Goal: Find specific page/section: Find specific page/section

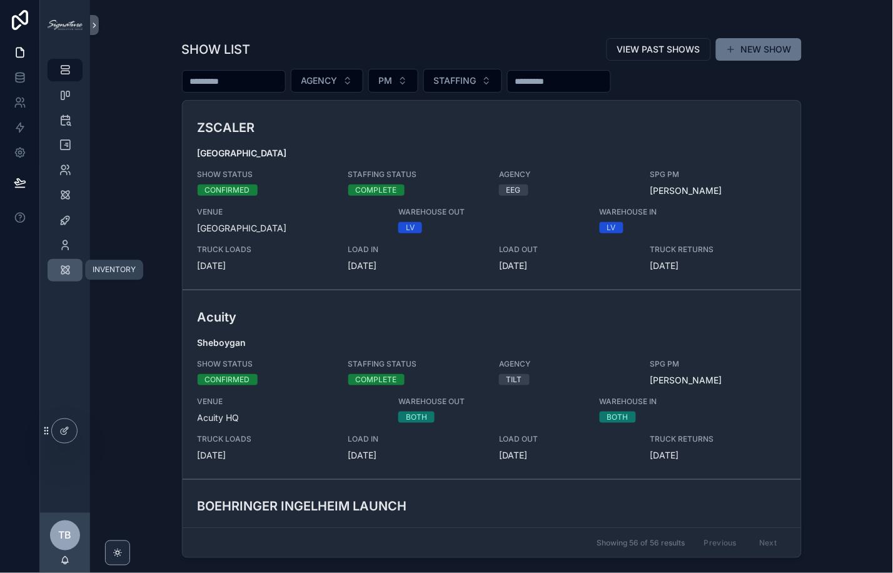
click at [65, 265] on icon "scrollable content" at bounding box center [65, 270] width 13 height 13
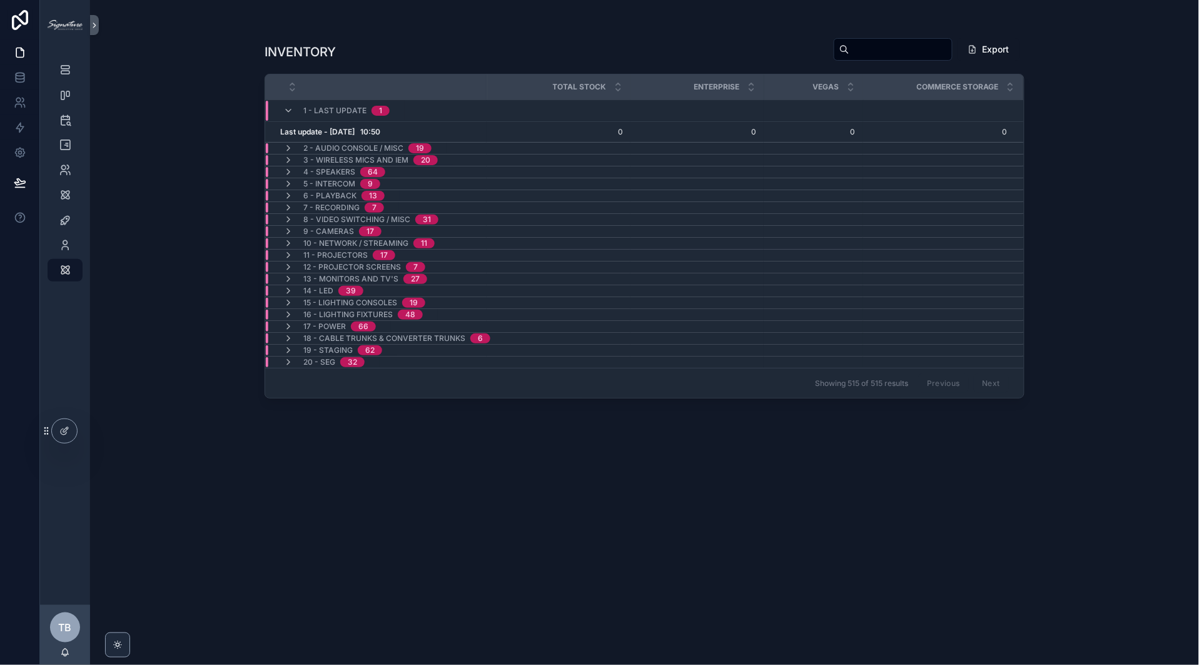
click at [374, 194] on div "13" at bounding box center [373, 196] width 8 height 10
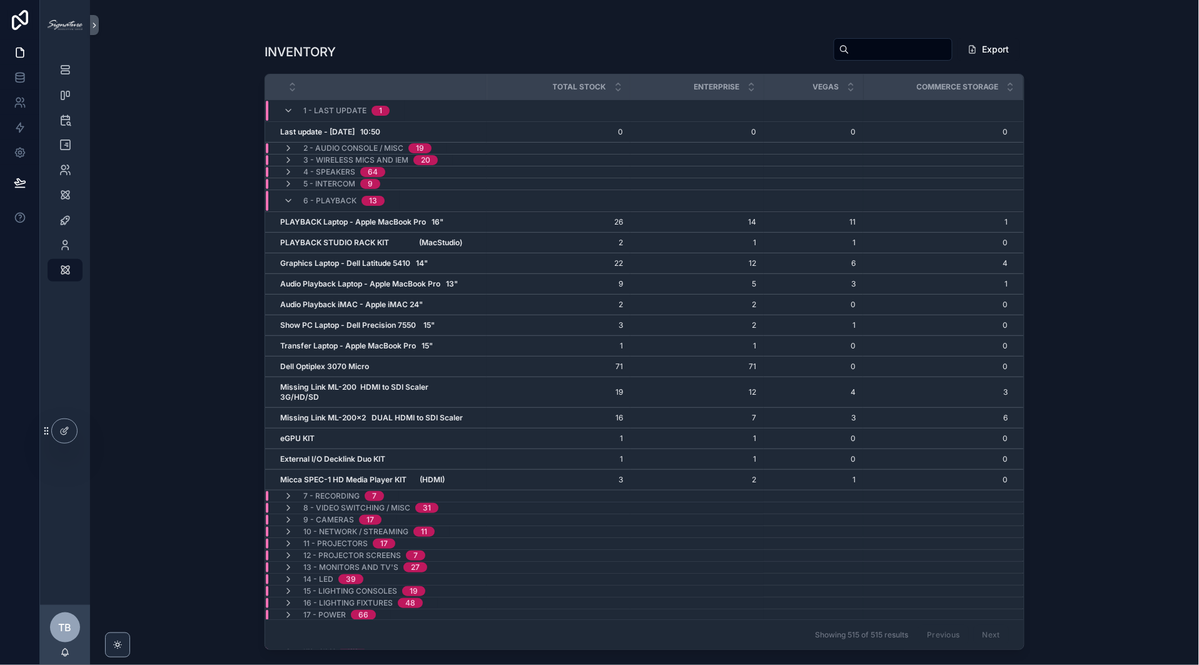
click at [417, 572] on div "19" at bounding box center [414, 591] width 8 height 10
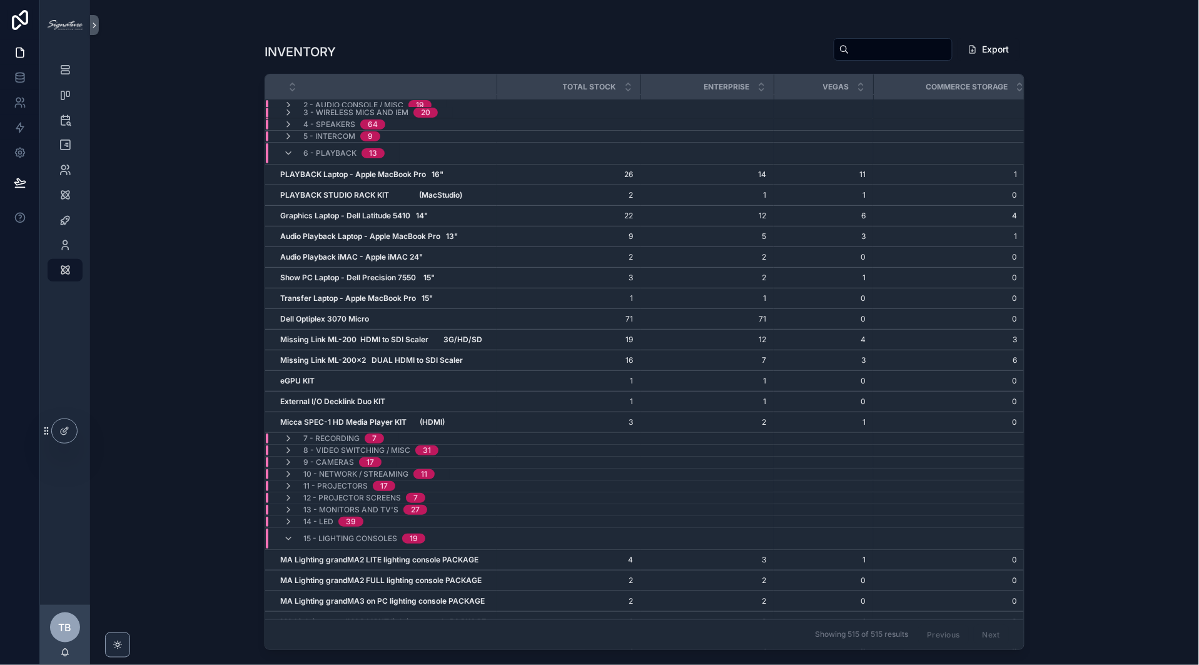
scroll to position [4, 0]
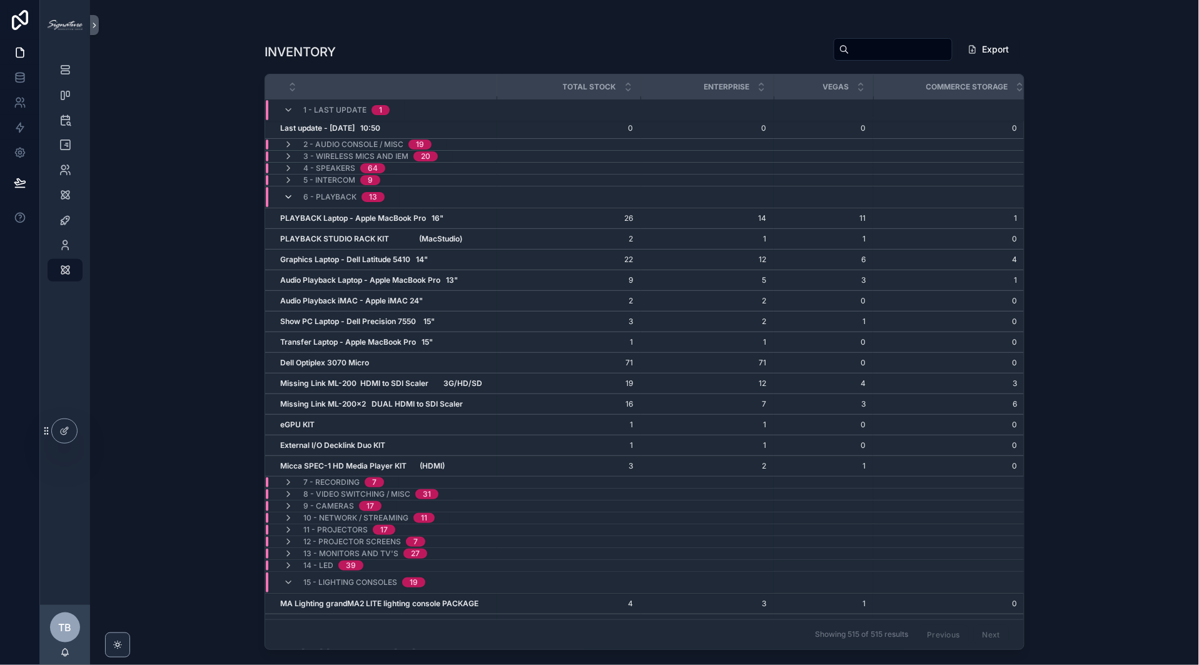
click at [288, 198] on icon "scrollable content" at bounding box center [288, 197] width 10 height 10
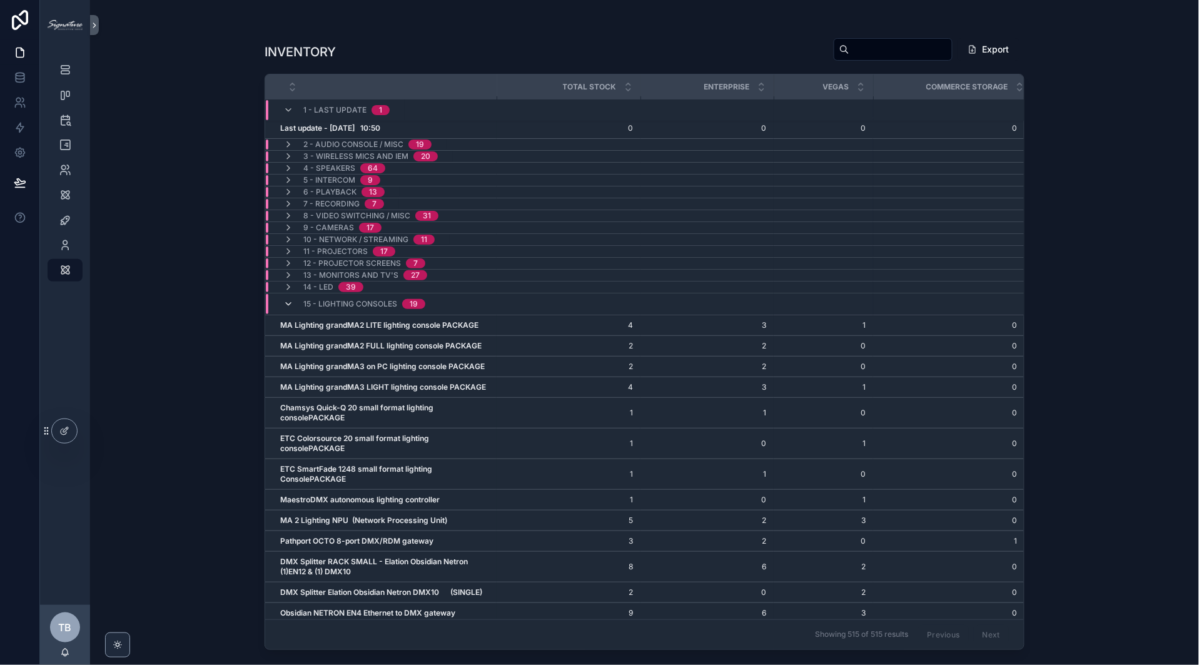
click at [285, 305] on icon "scrollable content" at bounding box center [288, 304] width 10 height 10
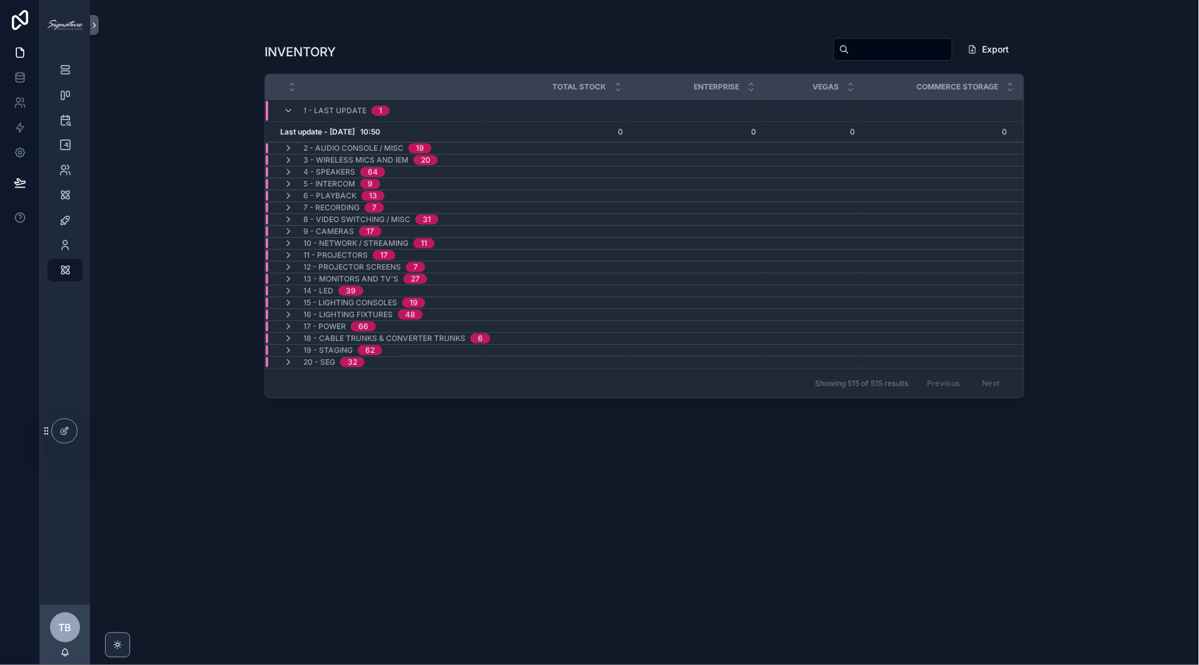
scroll to position [0, 0]
click at [418, 143] on div "19" at bounding box center [420, 148] width 8 height 10
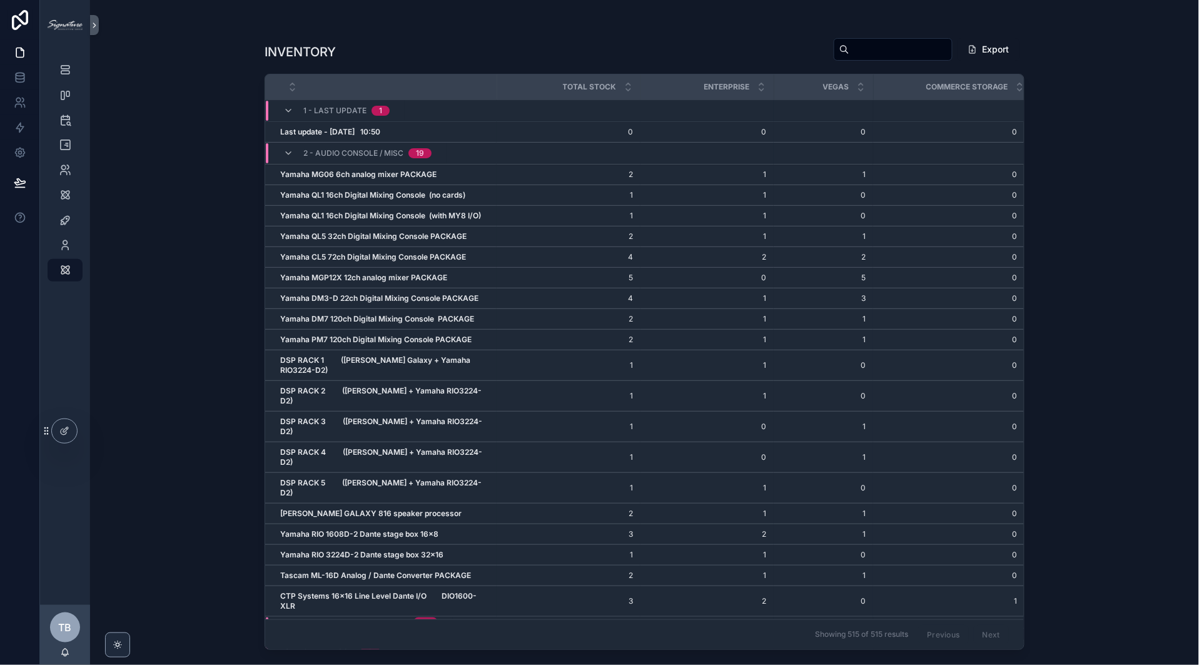
click at [416, 146] on div "2 - Audio Console / Misc 19" at bounding box center [367, 153] width 128 height 20
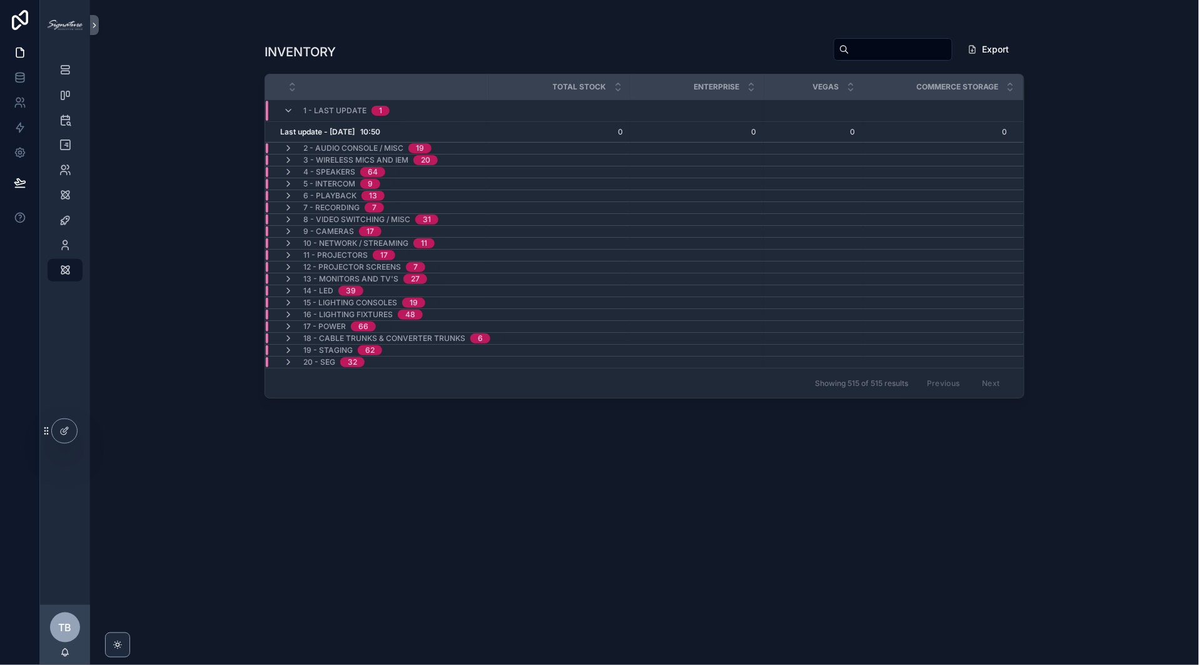
click at [426, 219] on div "31" at bounding box center [427, 219] width 8 height 10
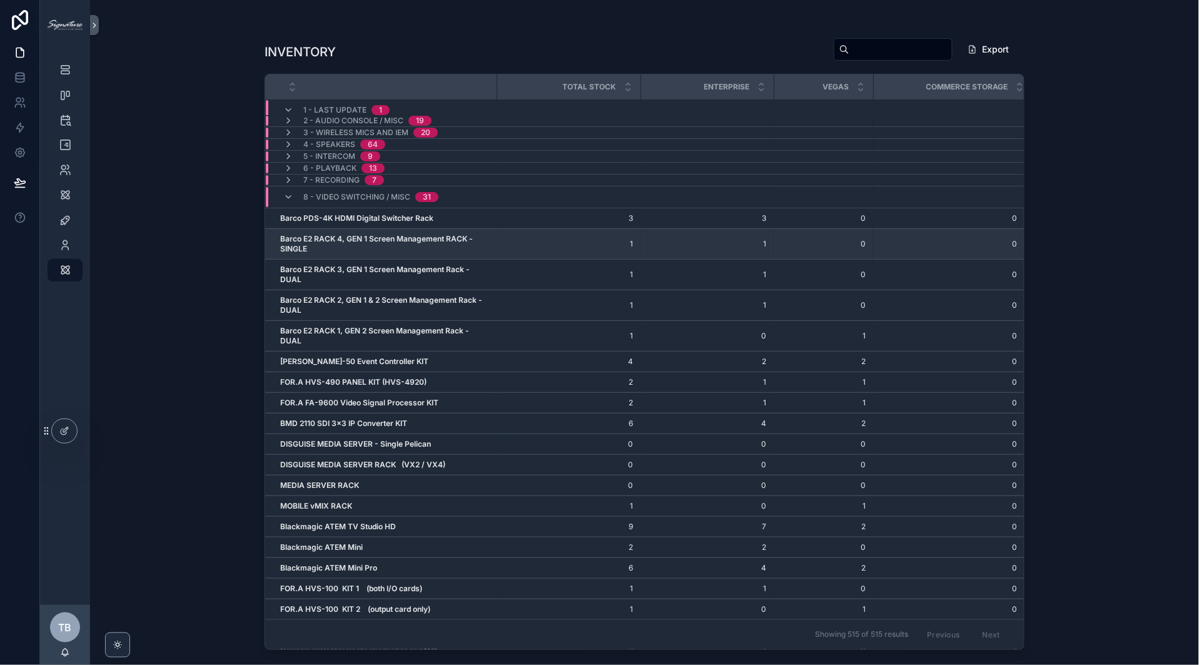
scroll to position [30, 0]
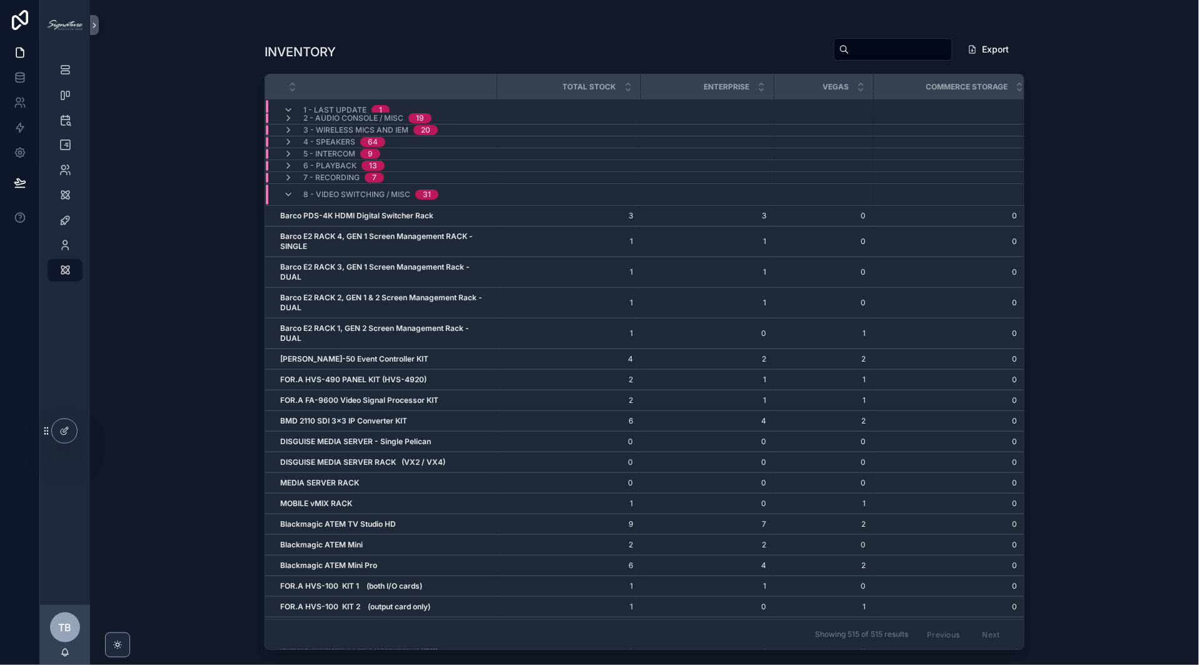
click at [425, 193] on div "31" at bounding box center [427, 194] width 8 height 10
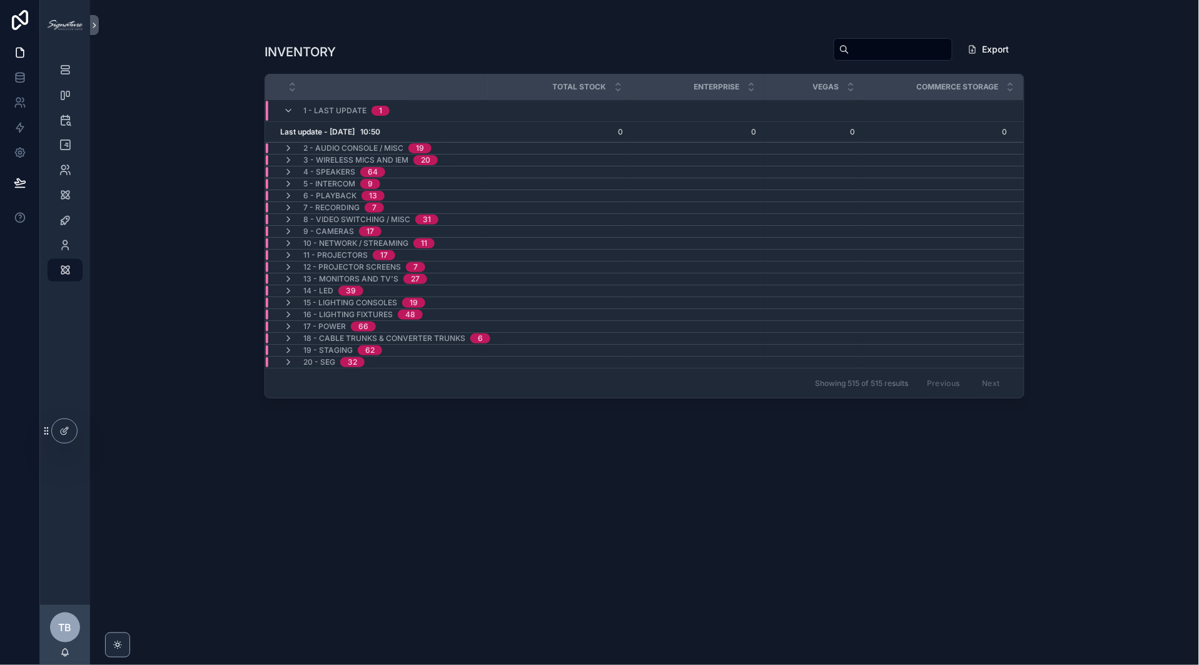
scroll to position [0, 0]
click at [373, 204] on div "7" at bounding box center [374, 208] width 4 height 10
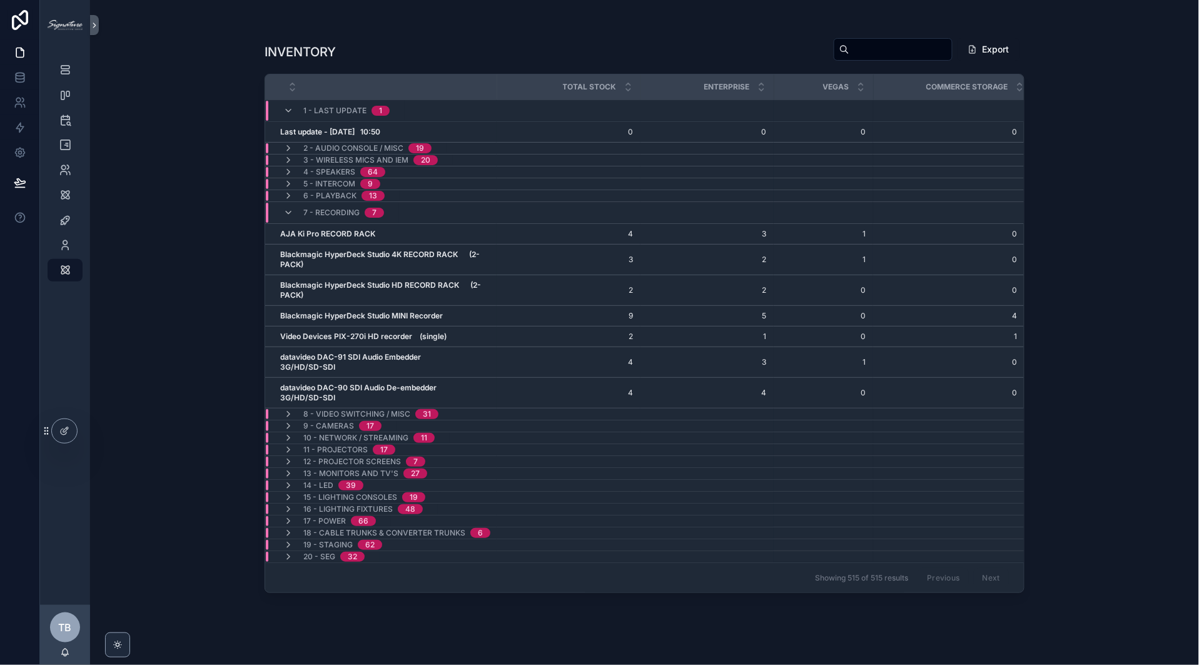
click at [373, 205] on div "7 - Recording 7" at bounding box center [343, 213] width 81 height 20
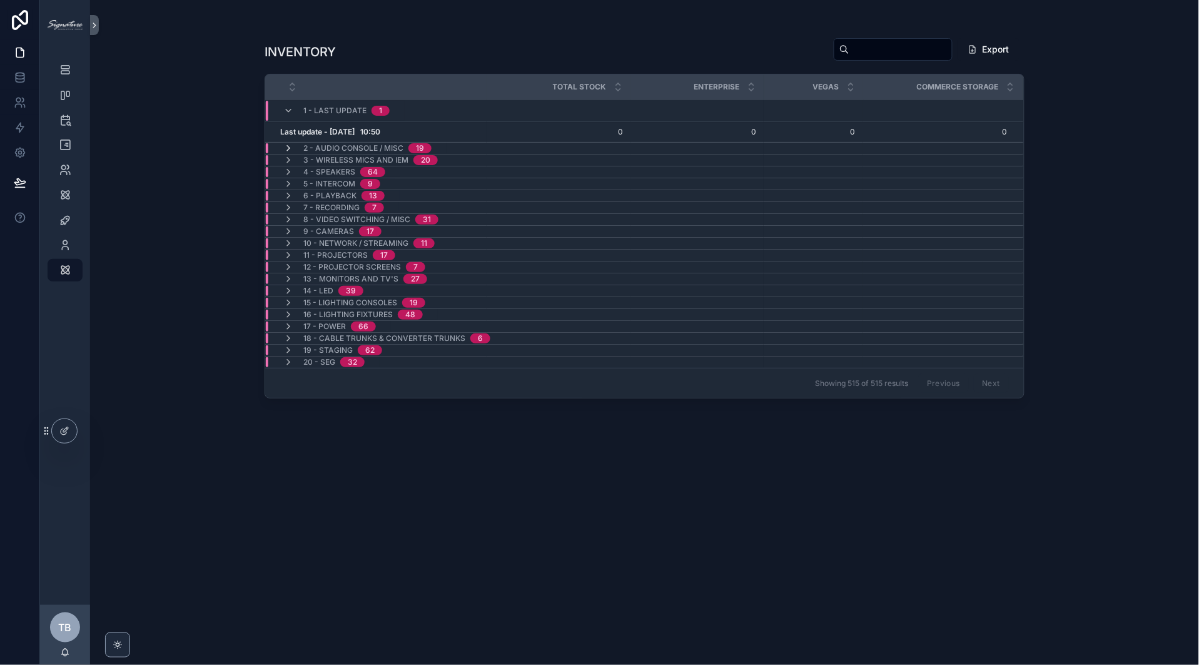
click at [290, 146] on icon "scrollable content" at bounding box center [288, 148] width 10 height 10
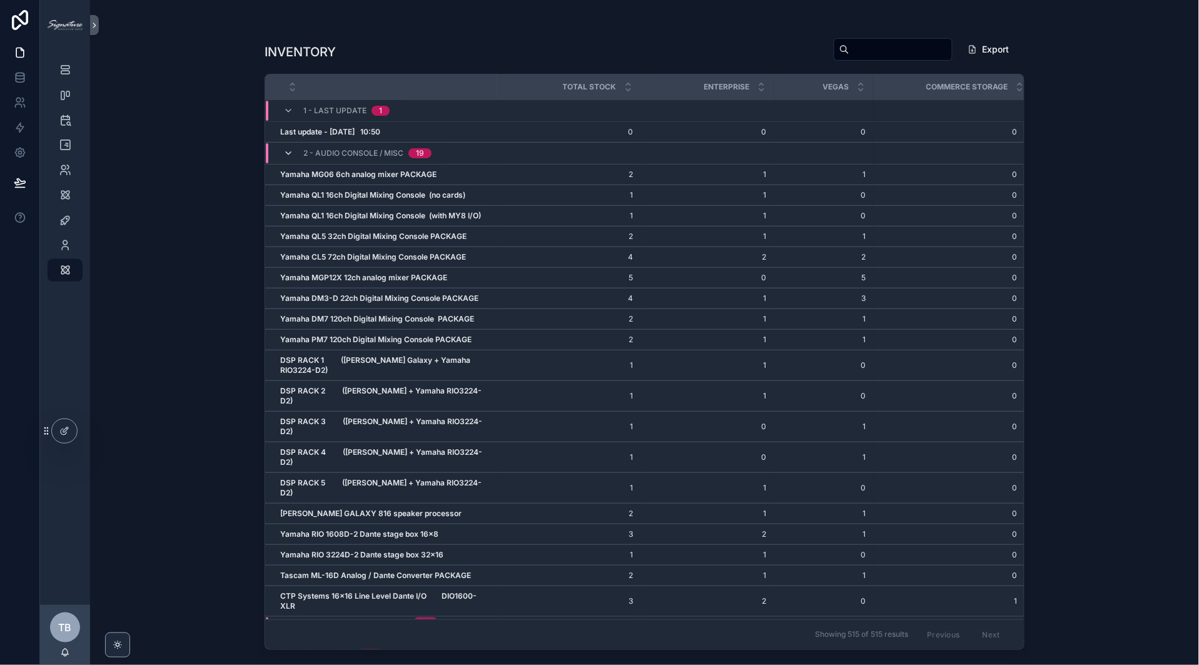
click at [288, 153] on icon "scrollable content" at bounding box center [288, 153] width 10 height 10
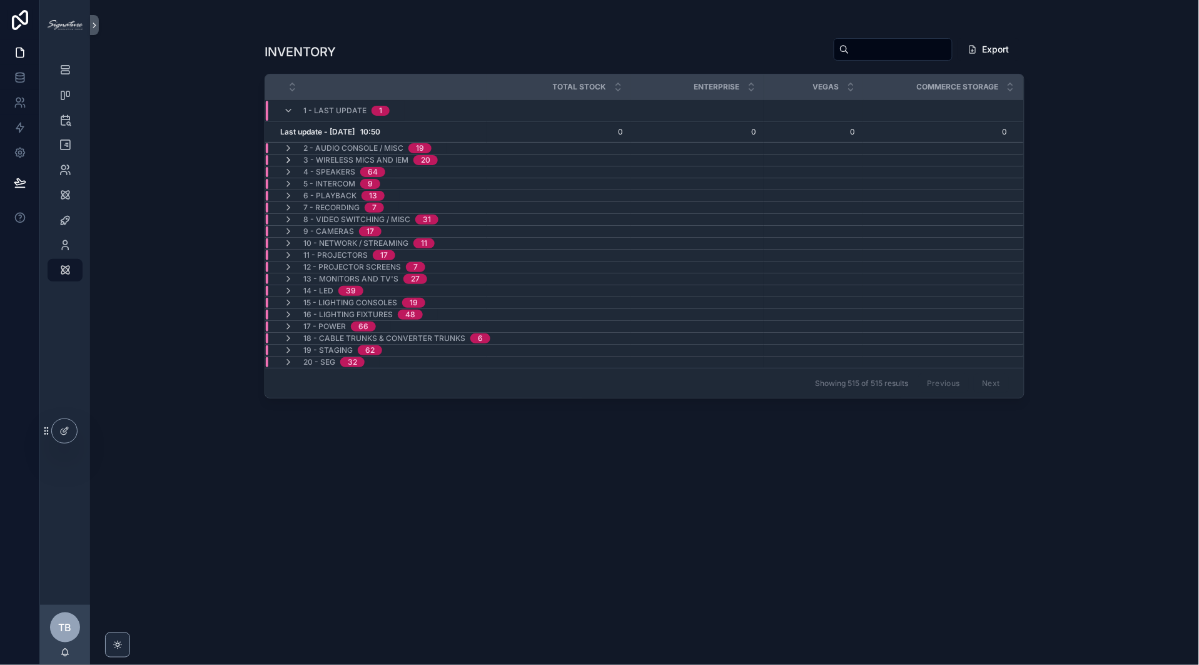
click at [287, 161] on icon "scrollable content" at bounding box center [288, 160] width 10 height 10
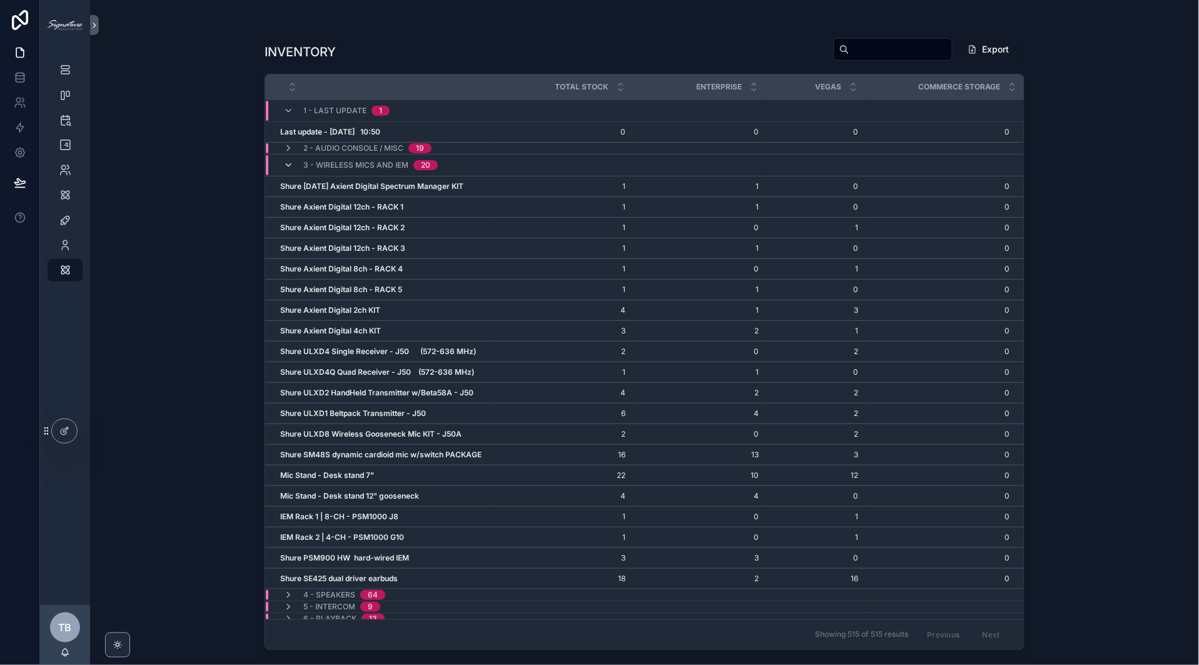
click at [290, 165] on icon "scrollable content" at bounding box center [288, 165] width 10 height 10
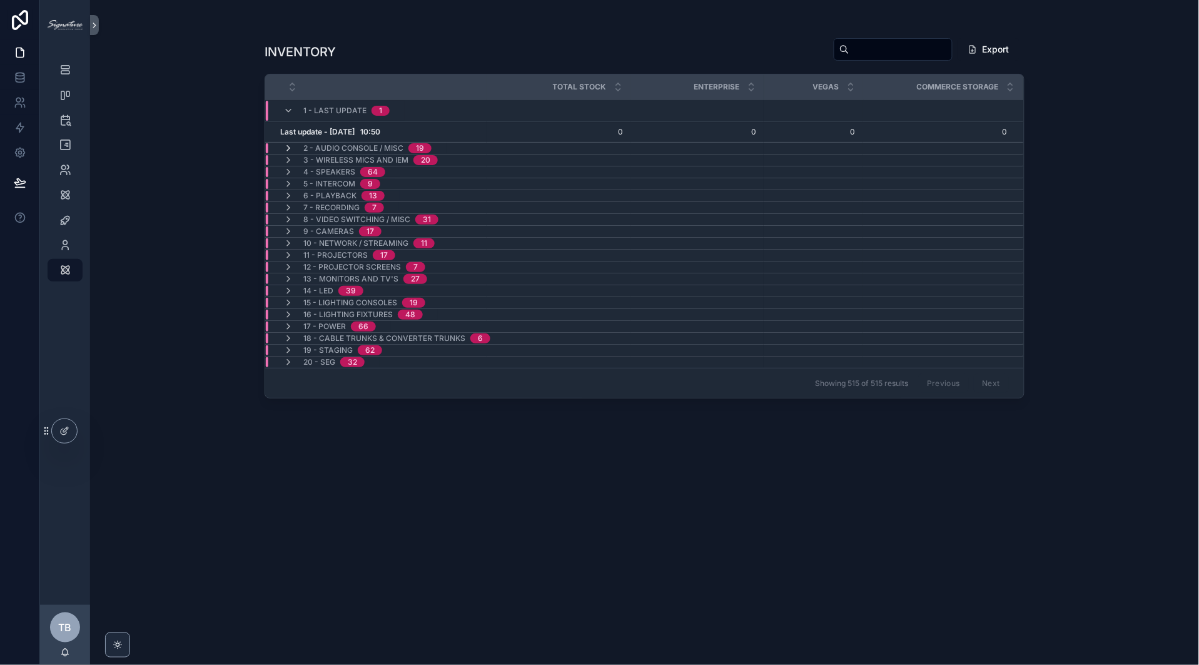
click at [290, 146] on icon "scrollable content" at bounding box center [288, 148] width 10 height 10
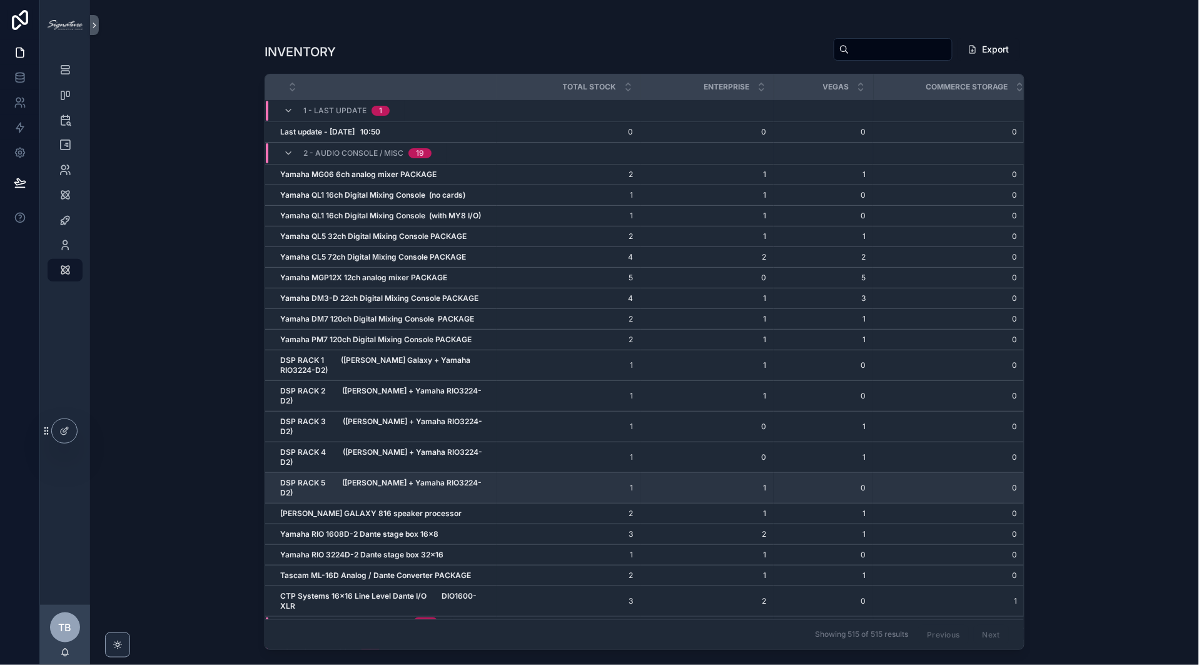
scroll to position [229, 0]
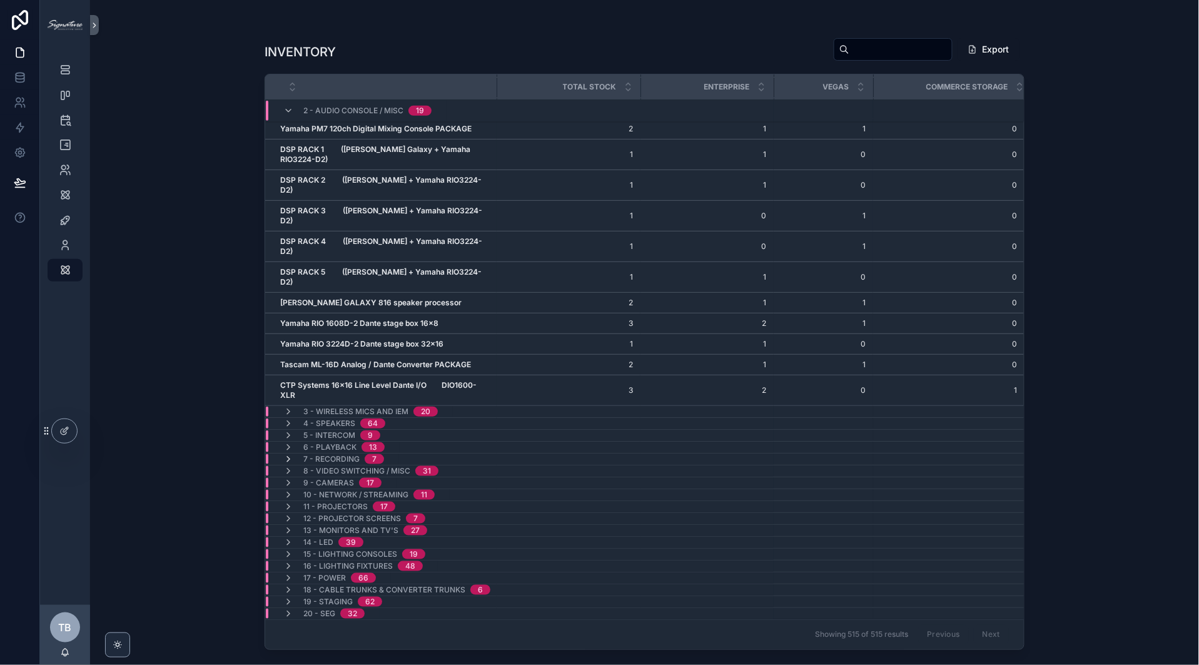
click at [289, 454] on icon "scrollable content" at bounding box center [288, 459] width 10 height 10
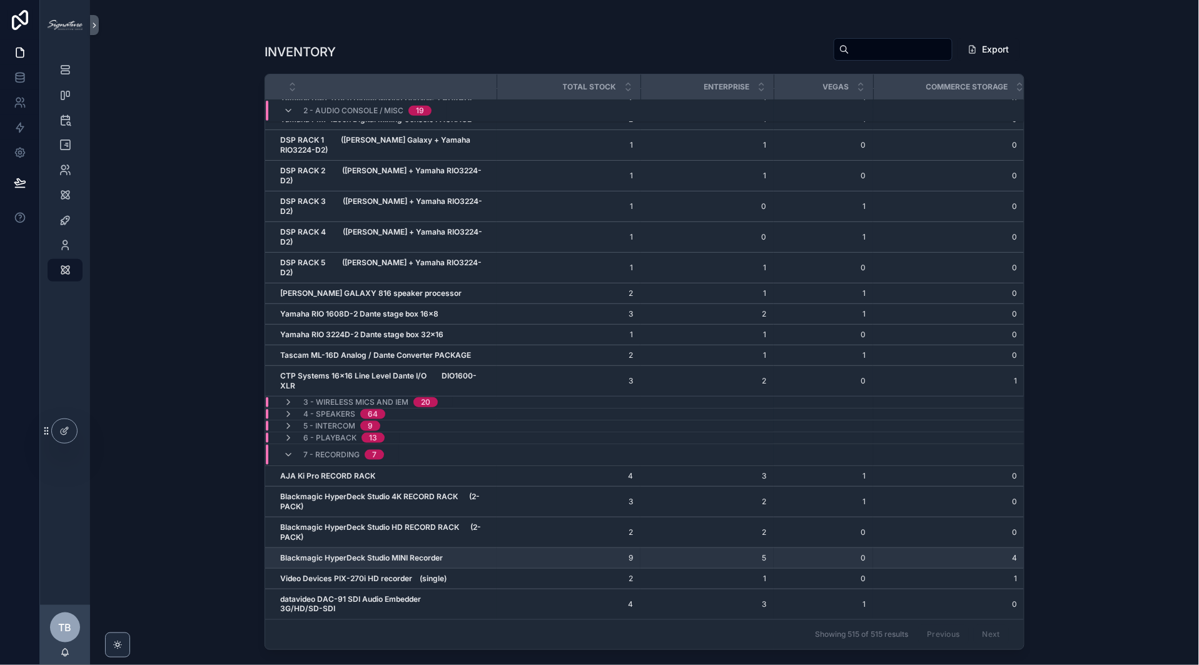
scroll to position [377, 0]
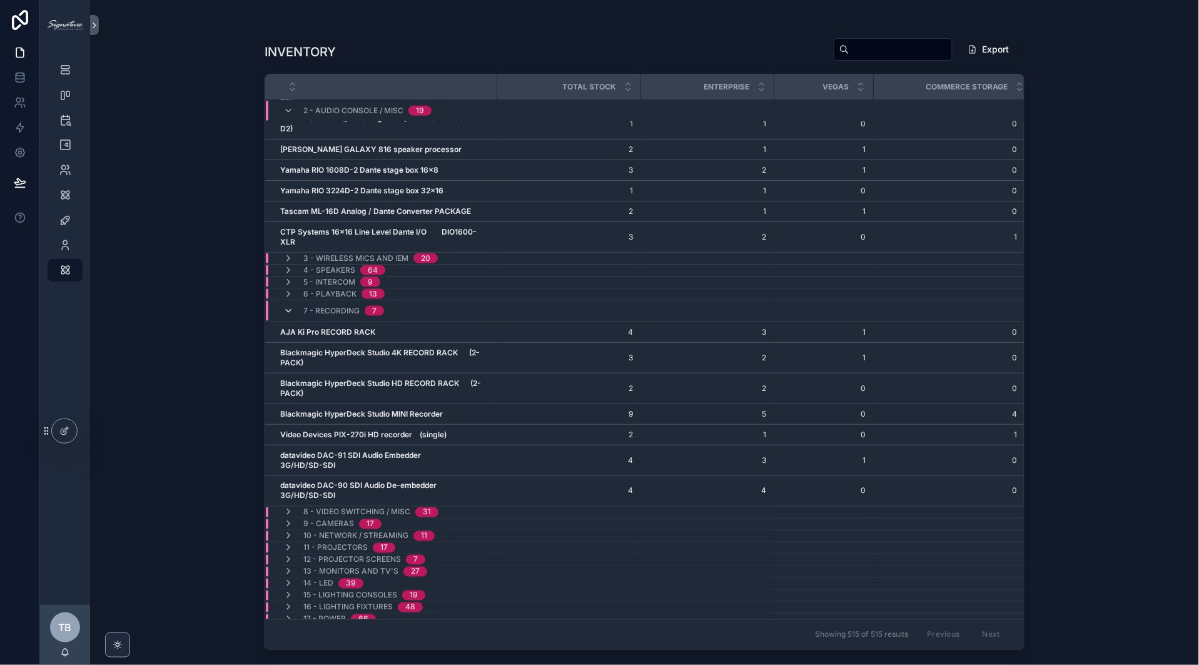
click at [287, 306] on icon "scrollable content" at bounding box center [288, 311] width 10 height 10
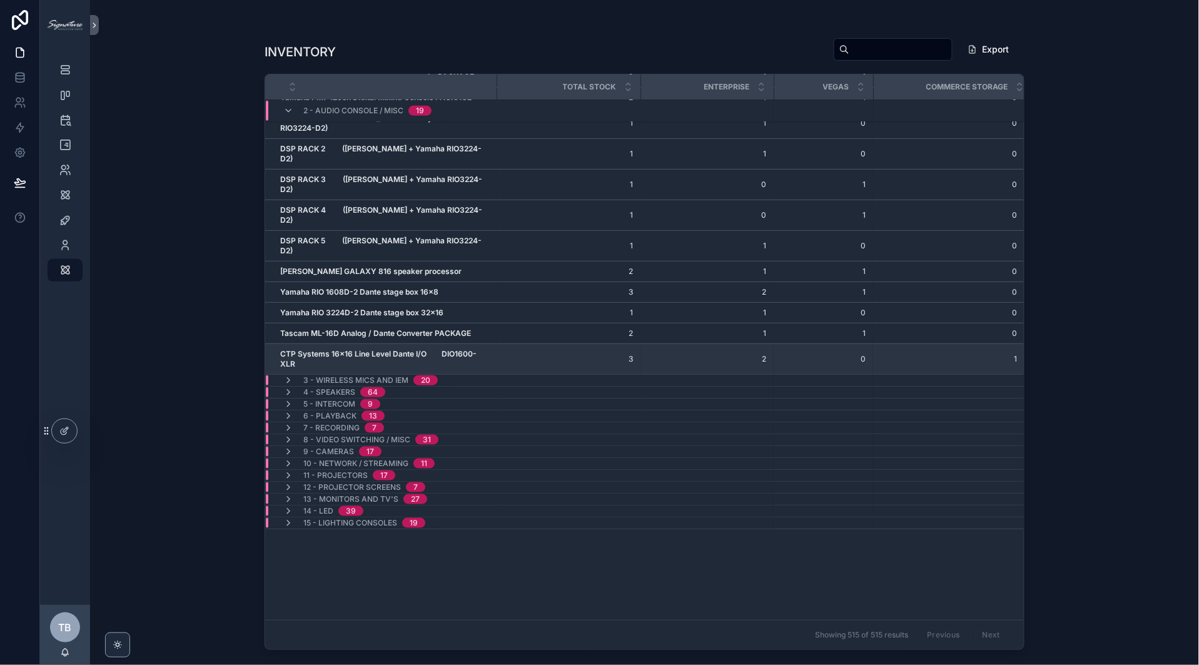
scroll to position [0, 0]
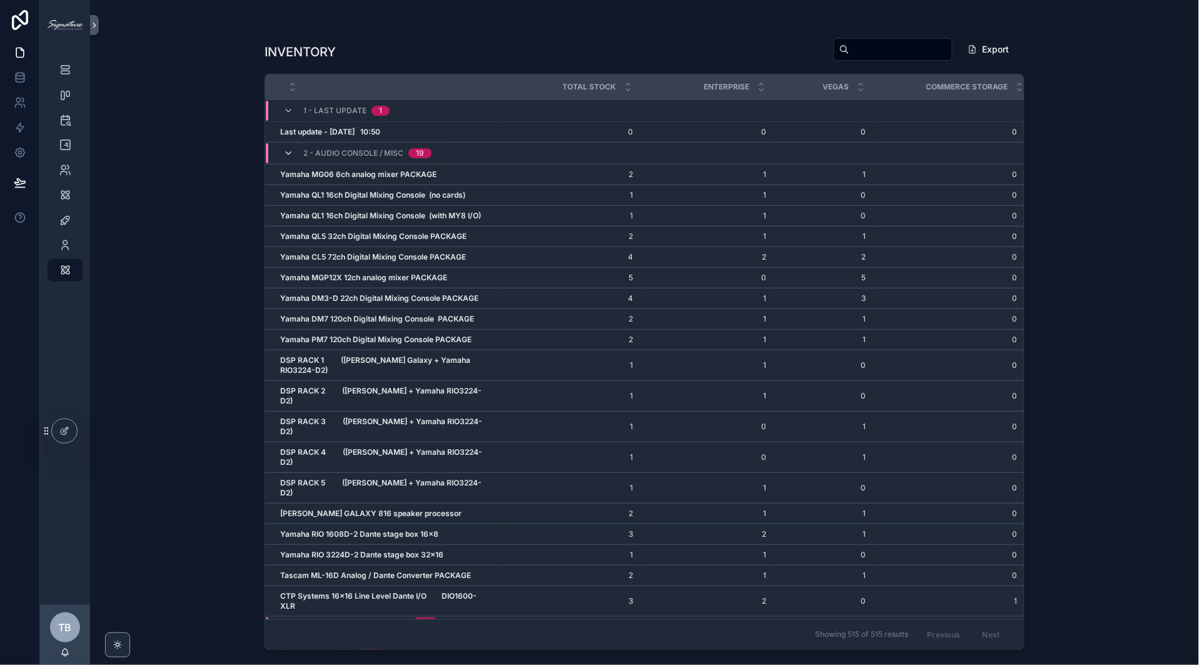
click at [285, 152] on icon "scrollable content" at bounding box center [288, 153] width 10 height 10
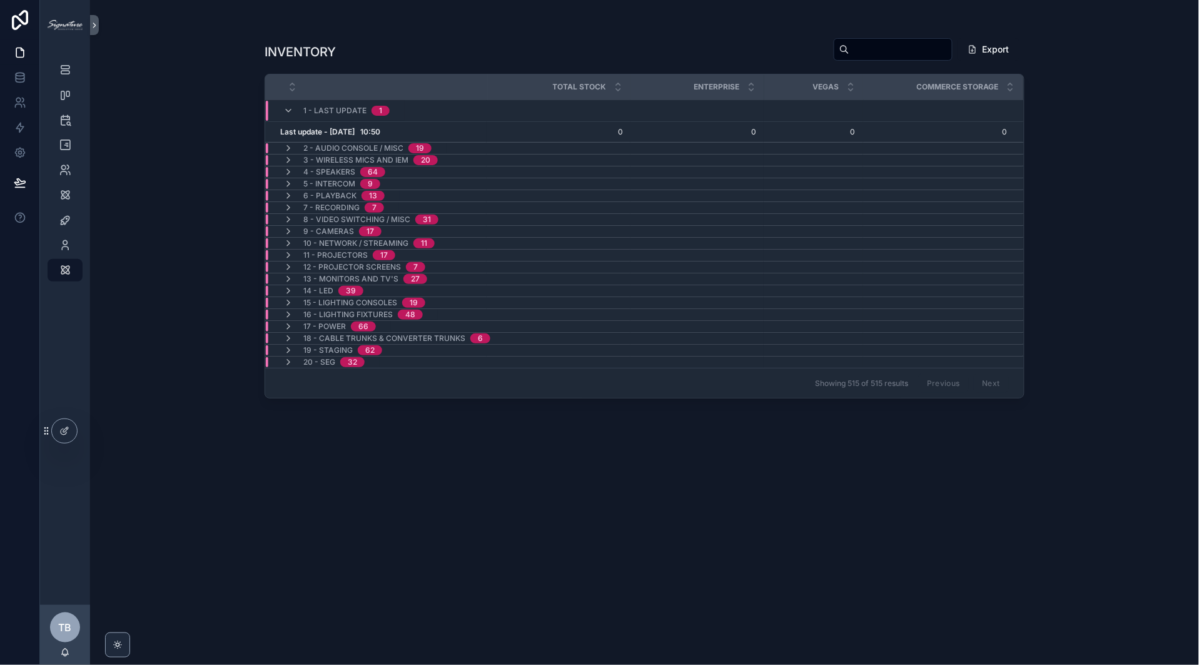
click at [288, 117] on div "1 - Last Update 1" at bounding box center [336, 111] width 106 height 20
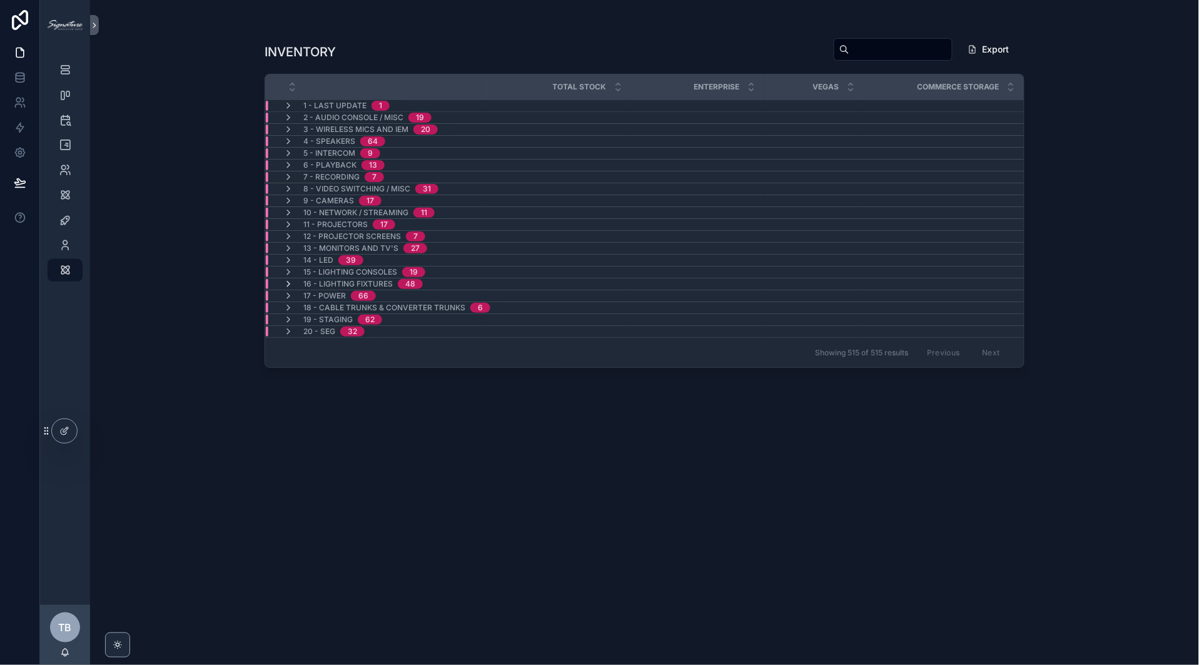
click at [287, 283] on icon "scrollable content" at bounding box center [288, 284] width 10 height 10
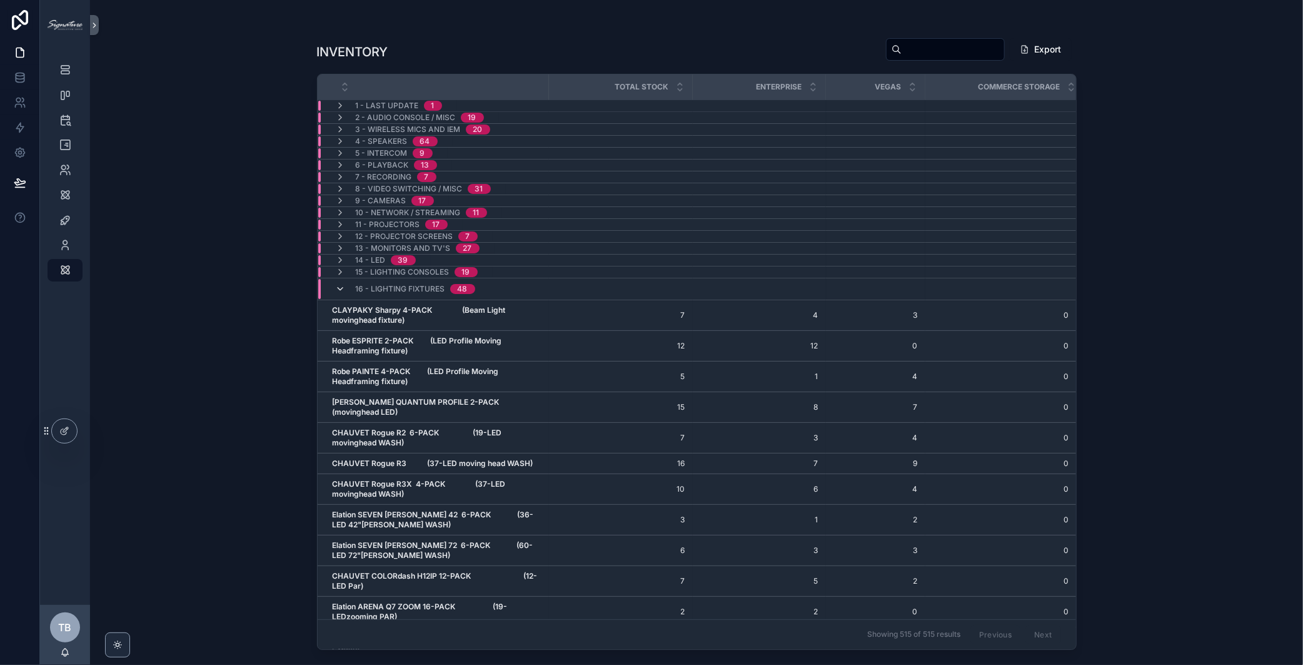
click at [337, 291] on icon "scrollable content" at bounding box center [341, 289] width 10 height 10
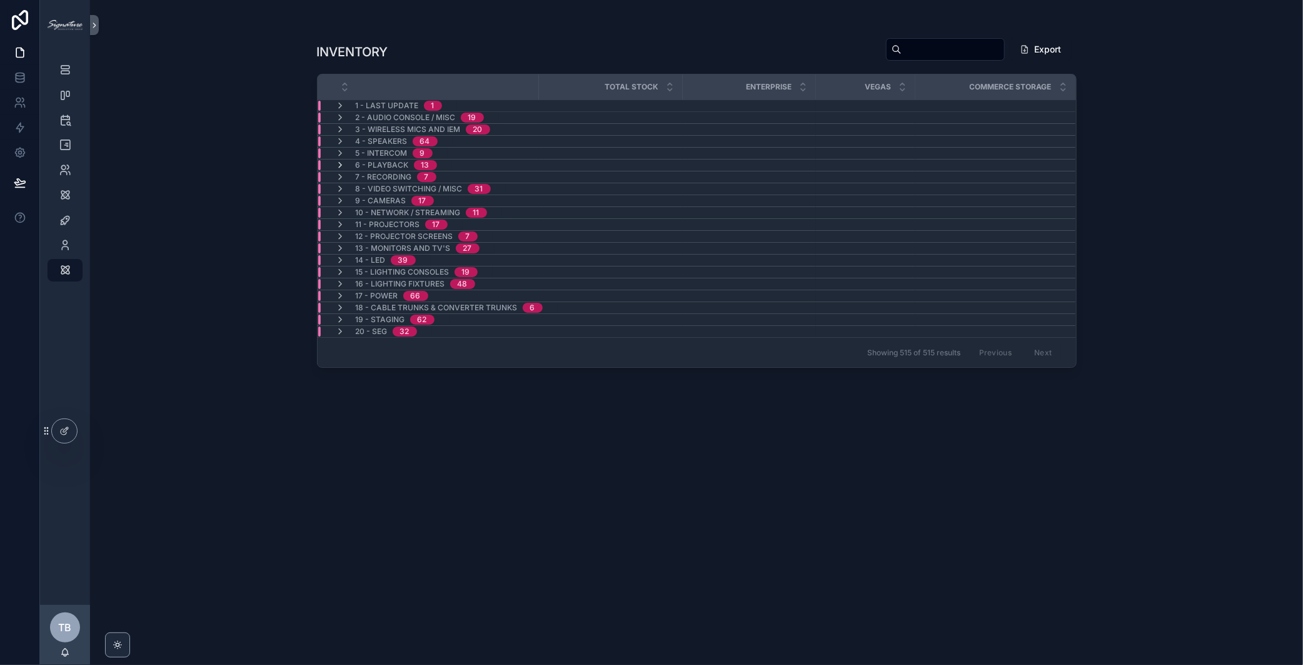
click at [340, 166] on icon "scrollable content" at bounding box center [341, 165] width 10 height 10
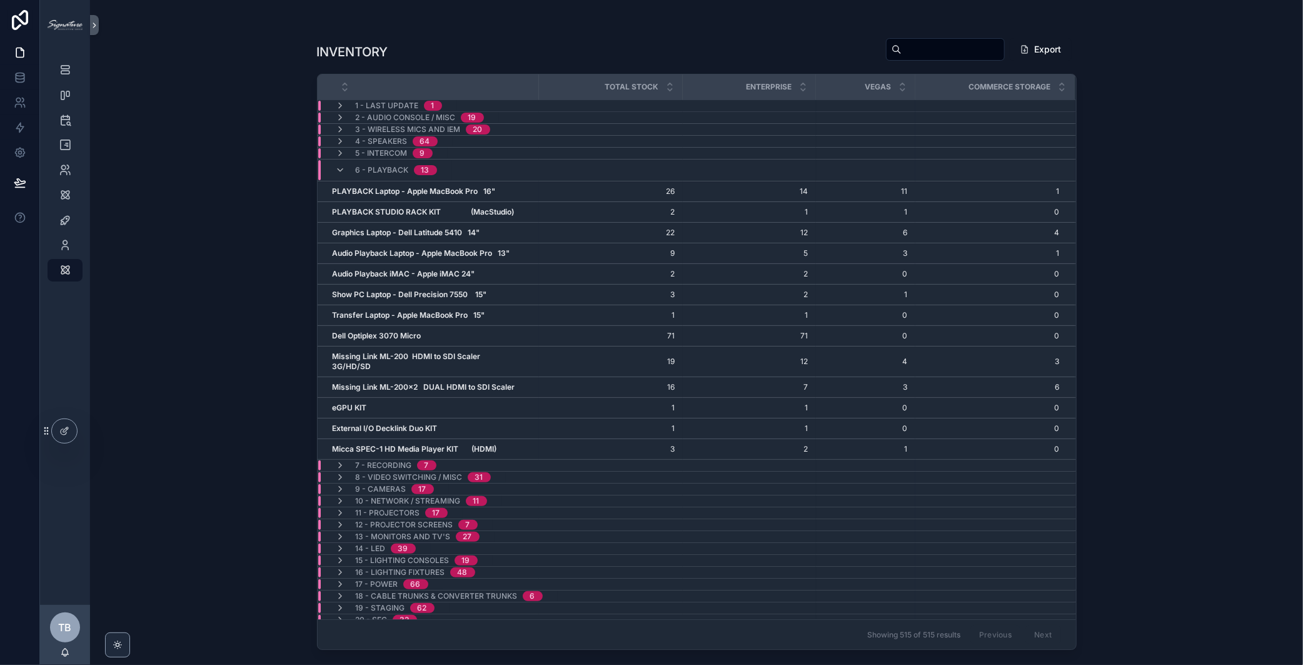
click at [340, 166] on icon "scrollable content" at bounding box center [341, 170] width 10 height 10
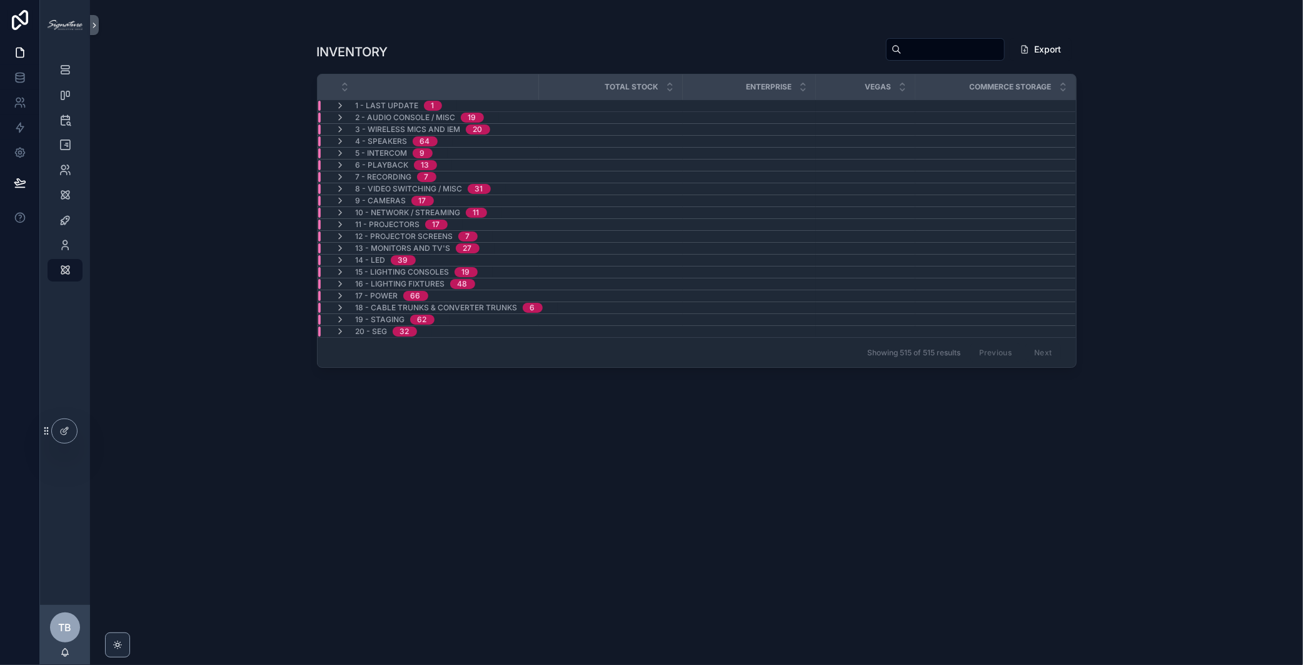
click at [358, 128] on span "3 - Wireless Mics and IEM" at bounding box center [408, 129] width 105 height 10
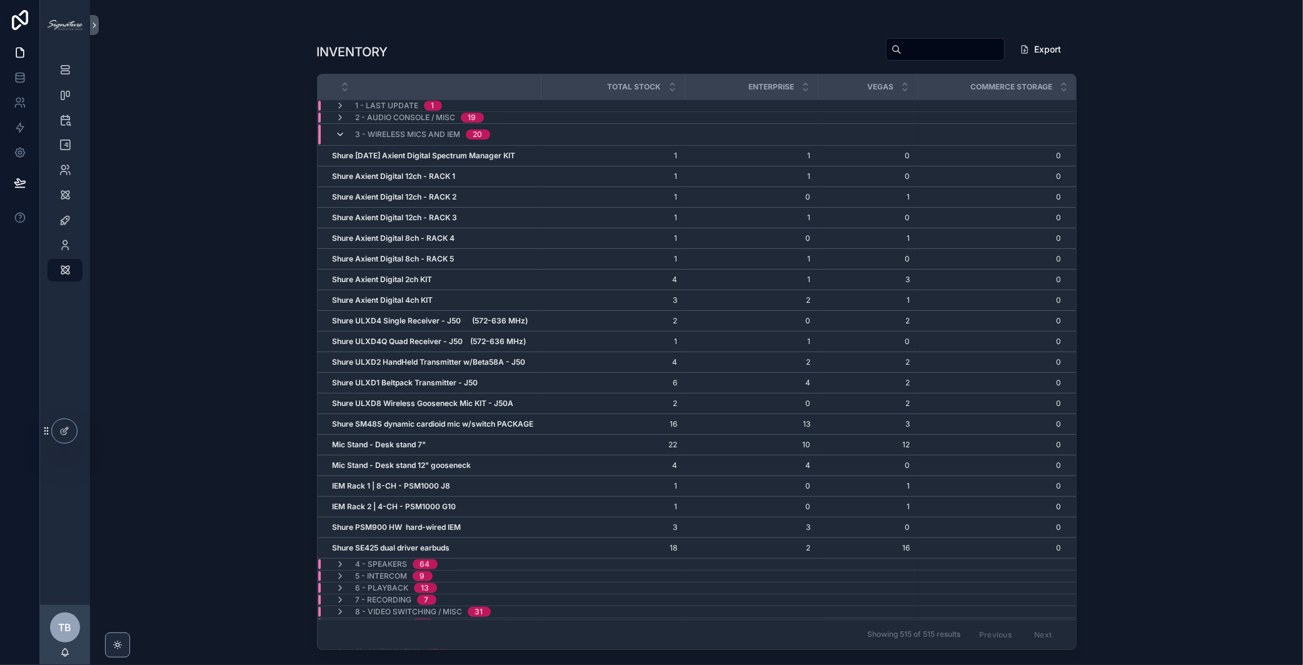
click at [341, 131] on icon "scrollable content" at bounding box center [341, 134] width 10 height 10
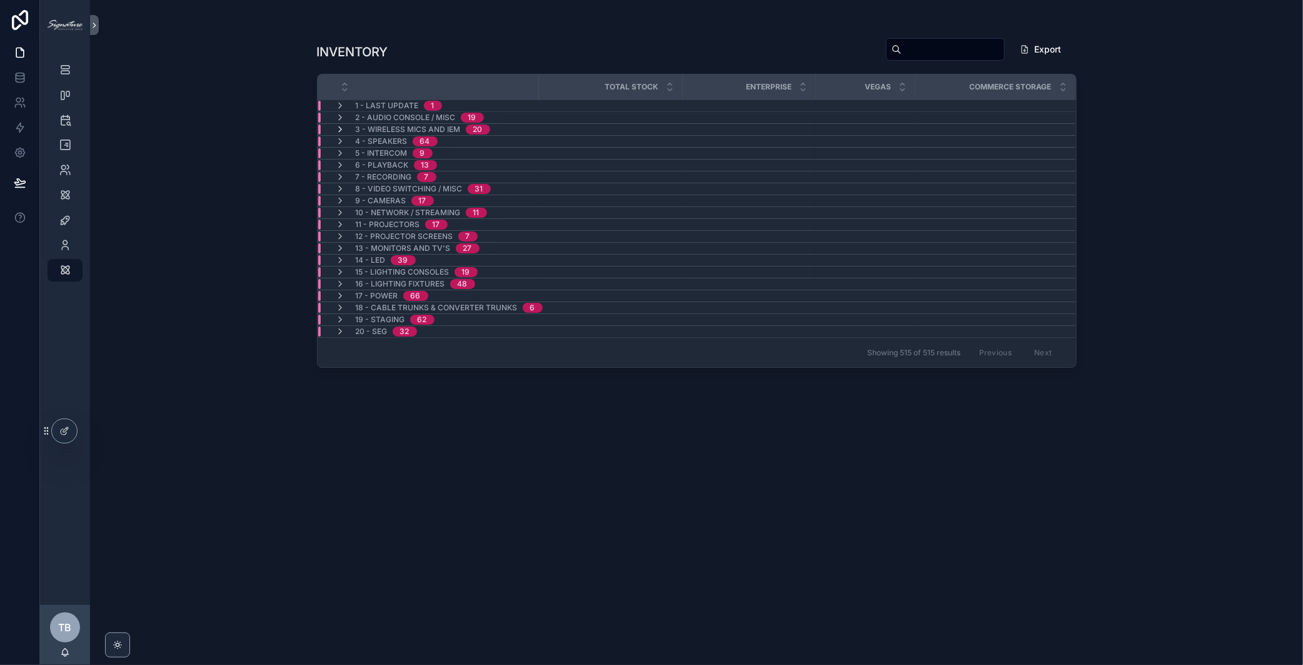
click at [343, 129] on icon "scrollable content" at bounding box center [341, 129] width 10 height 10
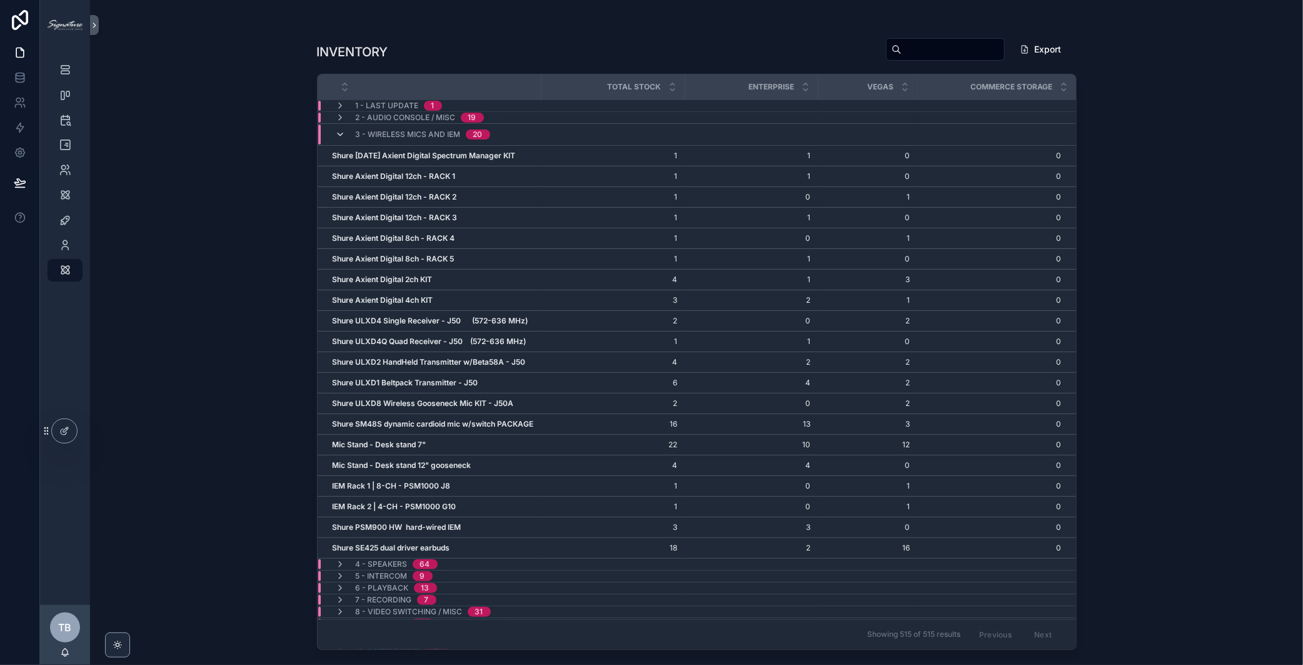
click at [340, 136] on icon "scrollable content" at bounding box center [341, 134] width 10 height 10
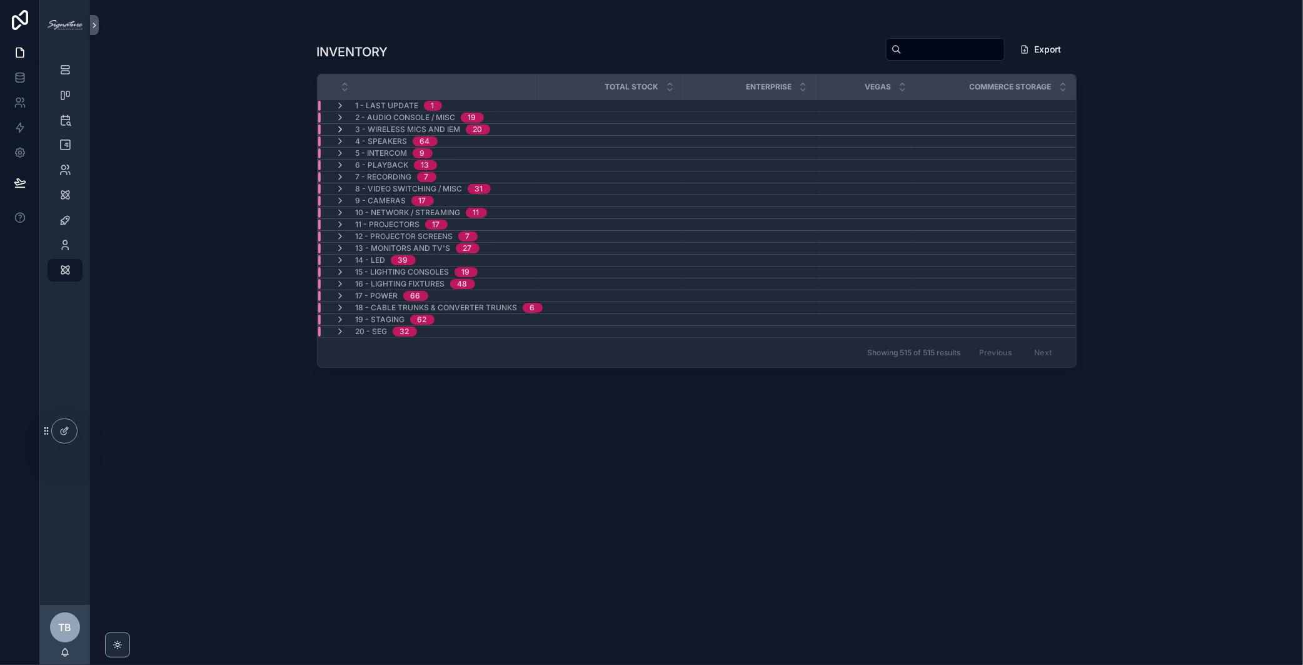
click at [340, 133] on icon "scrollable content" at bounding box center [341, 129] width 10 height 10
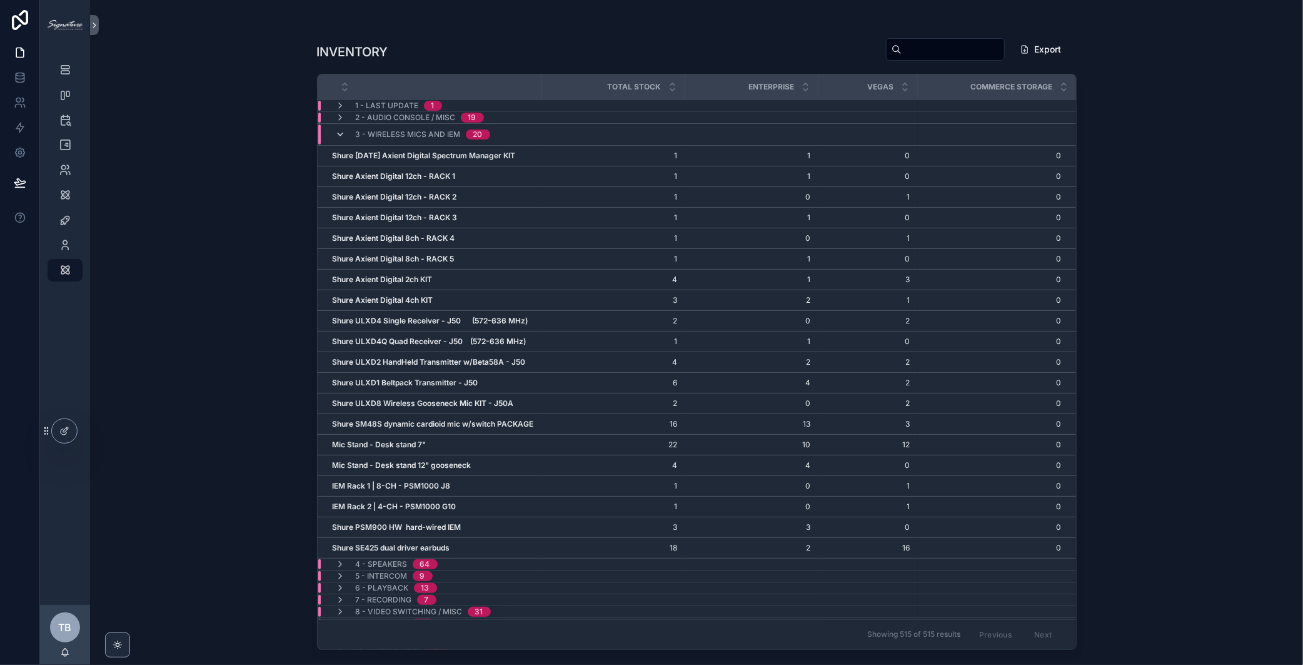
click at [340, 136] on icon "scrollable content" at bounding box center [341, 134] width 10 height 10
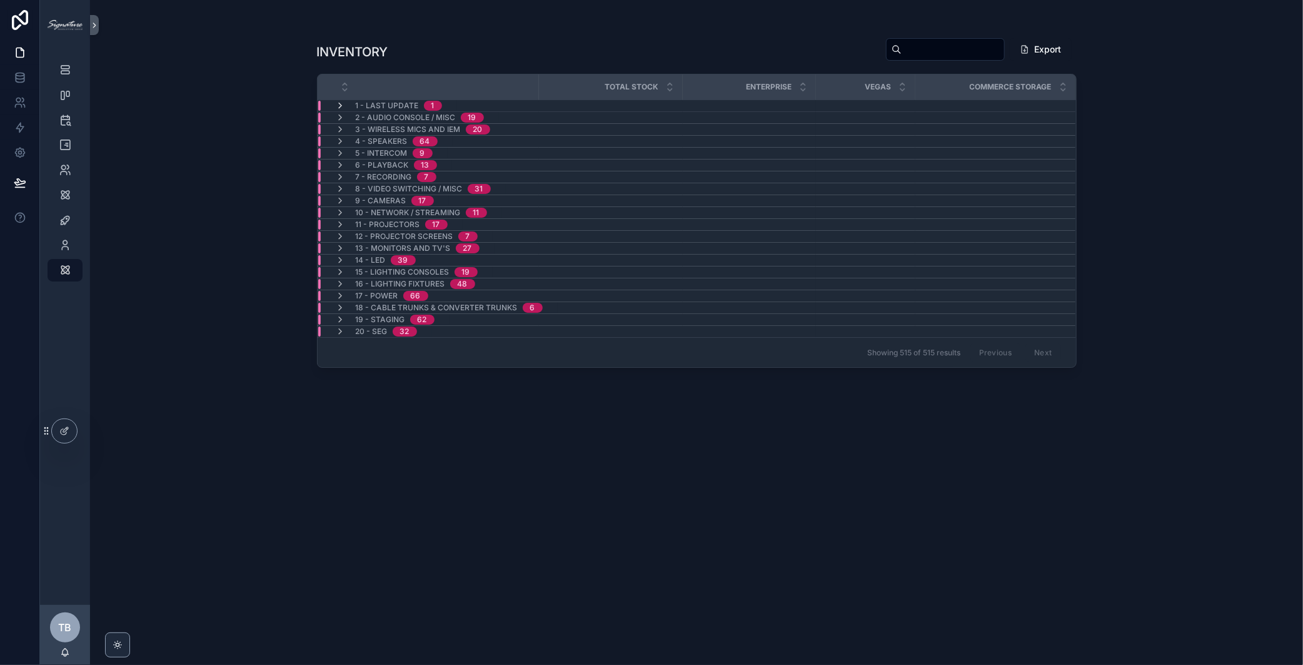
click at [341, 106] on icon "scrollable content" at bounding box center [341, 106] width 10 height 10
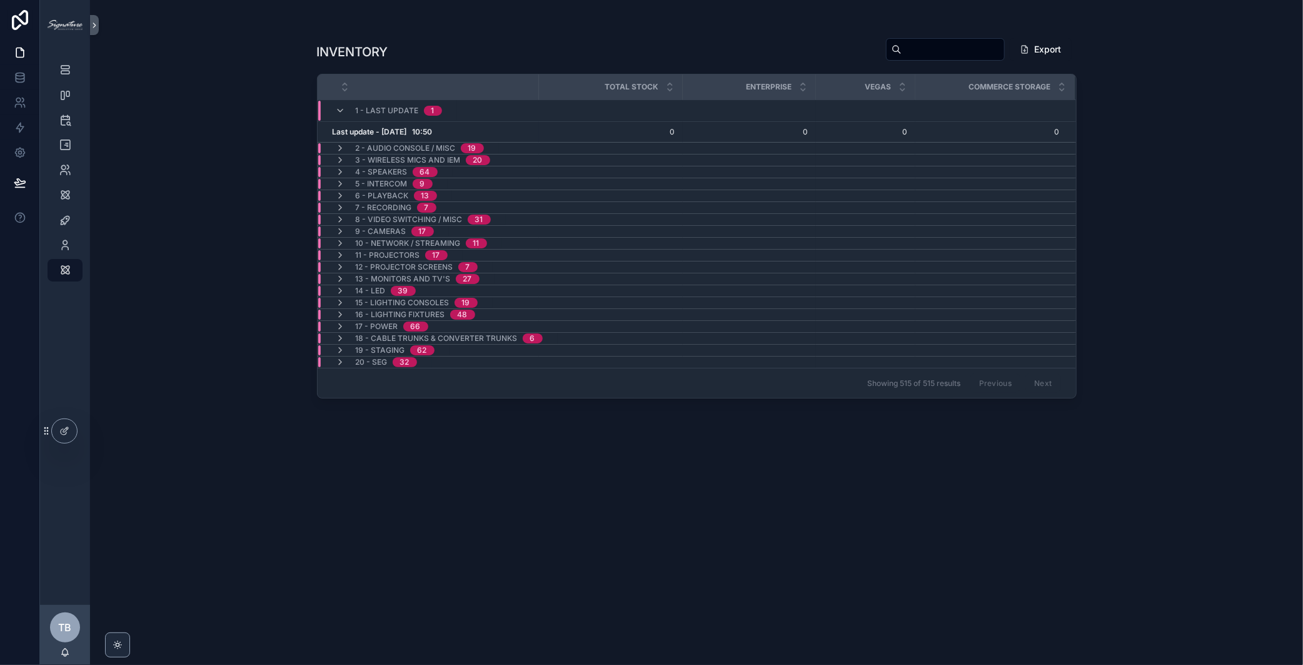
click at [341, 106] on icon "scrollable content" at bounding box center [341, 111] width 10 height 10
